Goal: Navigation & Orientation: Find specific page/section

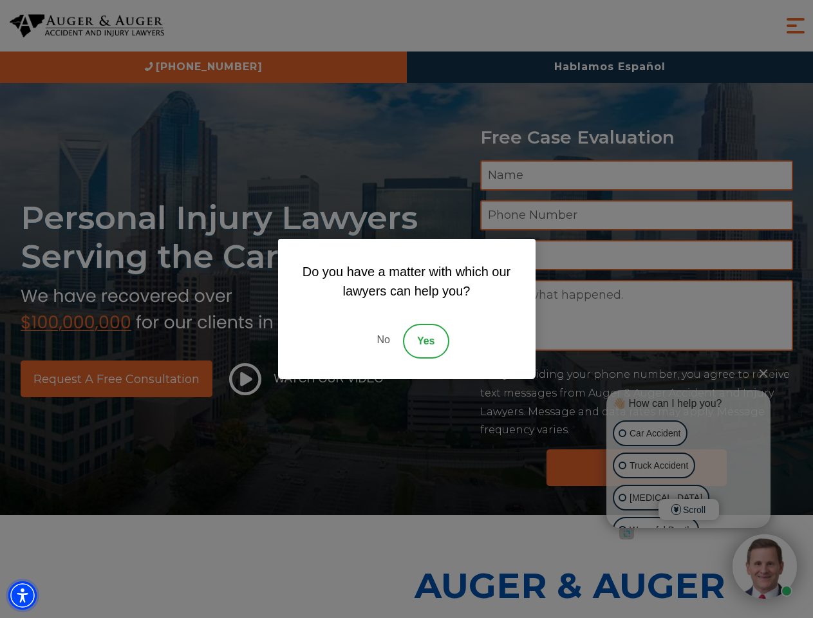
click at [23, 595] on img "Accessibility Menu" at bounding box center [22, 595] width 28 height 28
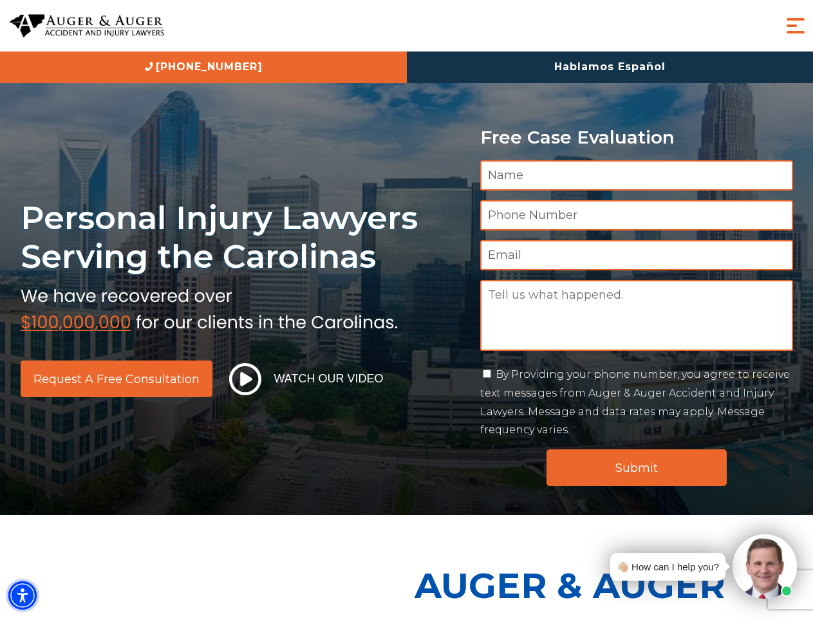
click at [23, 595] on img "Accessibility Menu" at bounding box center [22, 595] width 28 height 28
